Goal: Find specific page/section: Find specific page/section

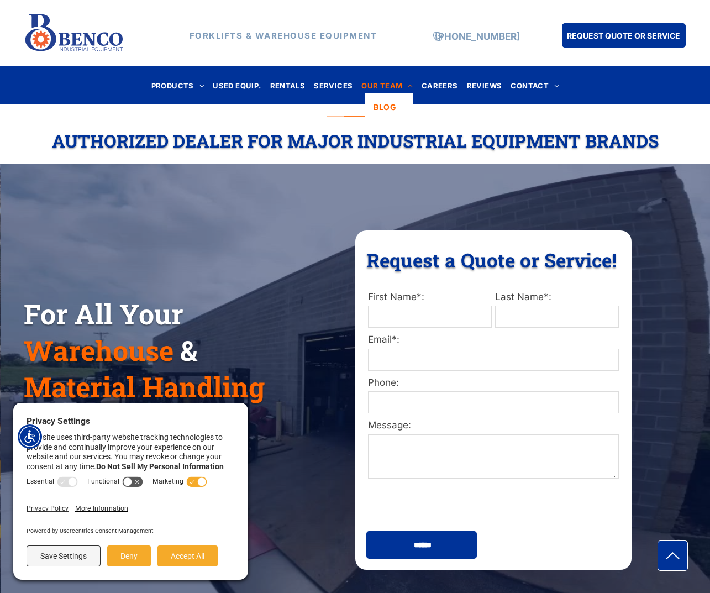
click at [373, 82] on span "OUR TEAM" at bounding box center [386, 85] width 51 height 15
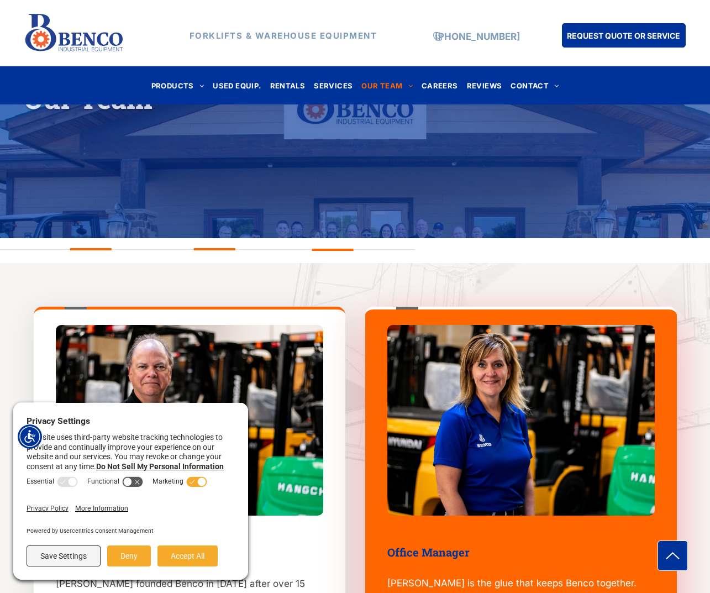
scroll to position [192, 0]
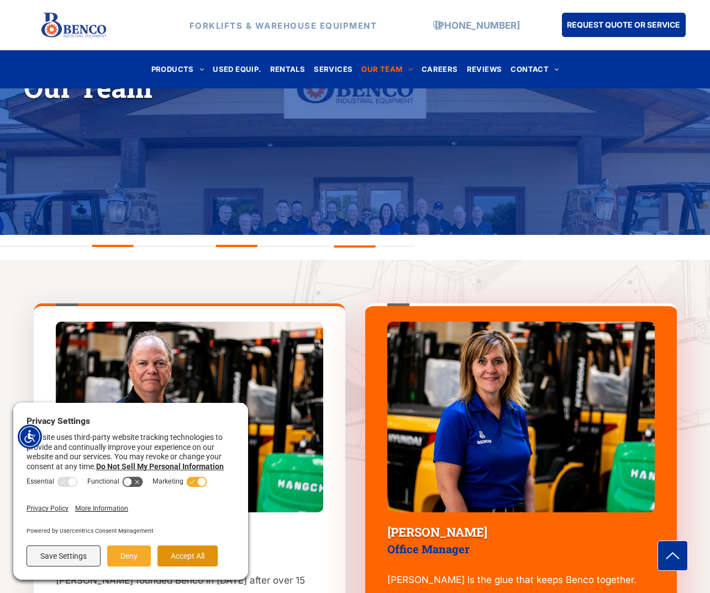
click at [188, 561] on button "Accept All" at bounding box center [187, 555] width 60 height 21
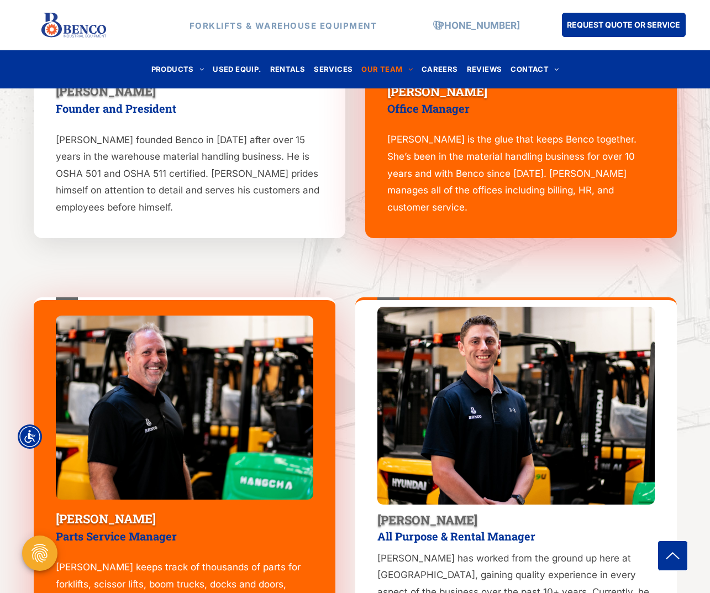
scroll to position [258, 0]
